Goal: Complete application form

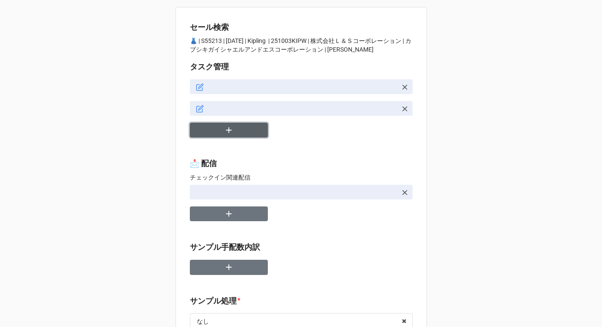
click at [248, 135] on button "button" at bounding box center [229, 130] width 78 height 15
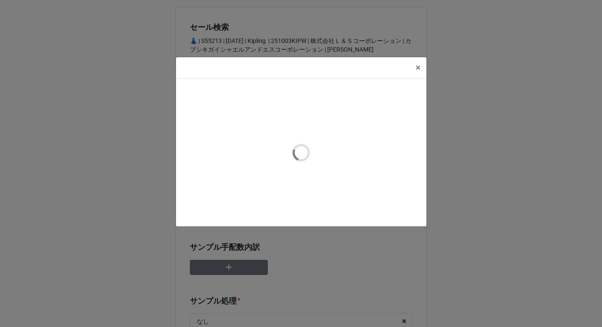
type textarea "x"
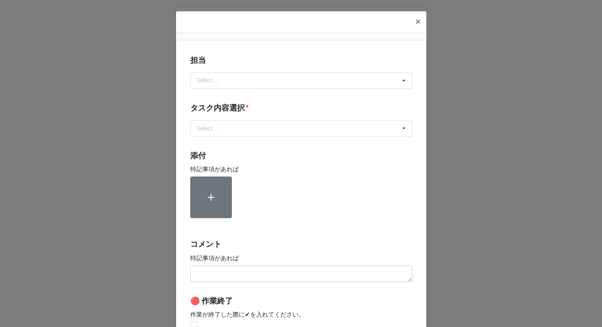
click at [208, 83] on div "Select ..." at bounding box center [213, 80] width 37 height 10
type input "[PERSON_NAME]"
click at [202, 95] on span "[PERSON_NAME]" at bounding box center [221, 96] width 46 height 7
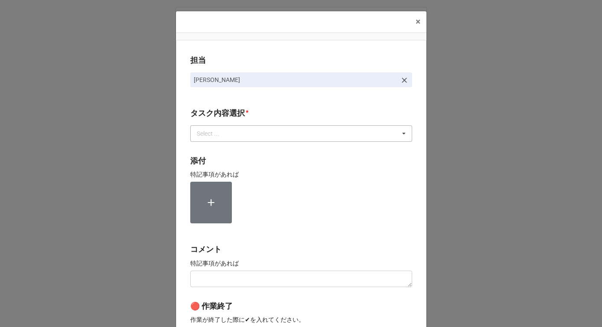
click at [203, 129] on div "Select ..." at bounding box center [213, 133] width 37 height 10
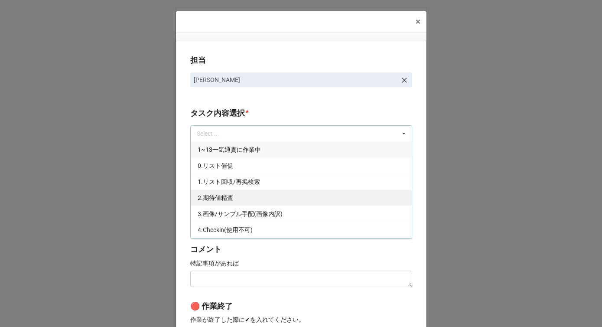
click at [204, 193] on div "2.期待値精査" at bounding box center [301, 197] width 221 height 16
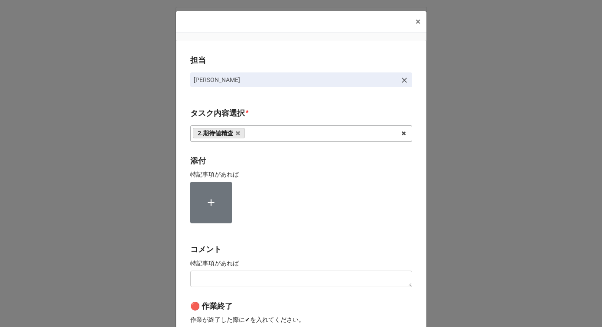
click at [180, 195] on div "担当 [PERSON_NAME][GEOGRAPHIC_DATA]内容選択 * 2.期待値精査 1~13一気通貫に作業中 0.リスト催促 1.リスト回収/再掲…" at bounding box center [301, 214] width 250 height 349
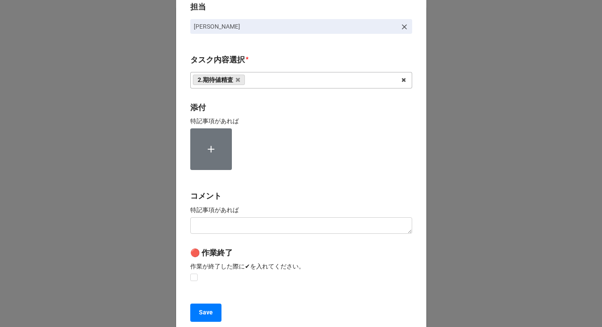
scroll to position [130, 0]
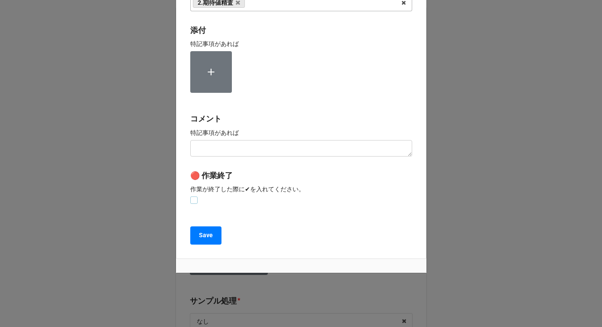
click at [192, 196] on label at bounding box center [193, 196] width 7 height 0
checkbox input "true"
click at [197, 241] on button "Save" at bounding box center [205, 235] width 31 height 18
type textarea "x"
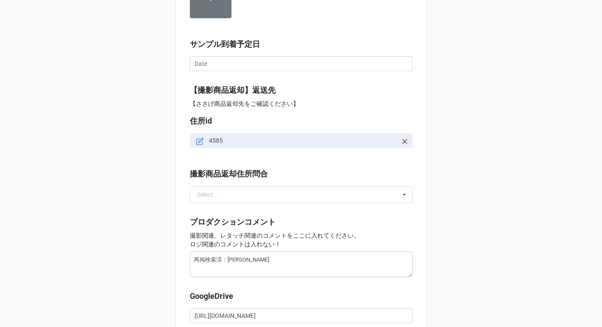
scroll to position [936, 0]
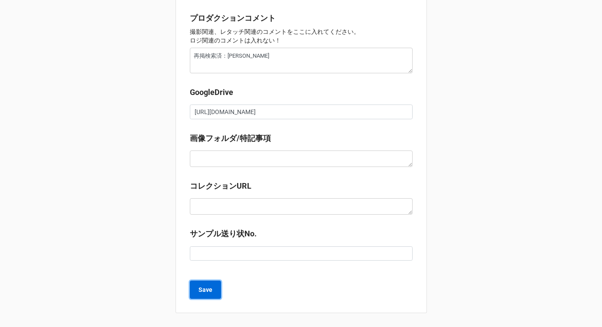
click at [211, 292] on button "Save" at bounding box center [205, 289] width 31 height 18
